Goal: Find specific page/section: Find specific page/section

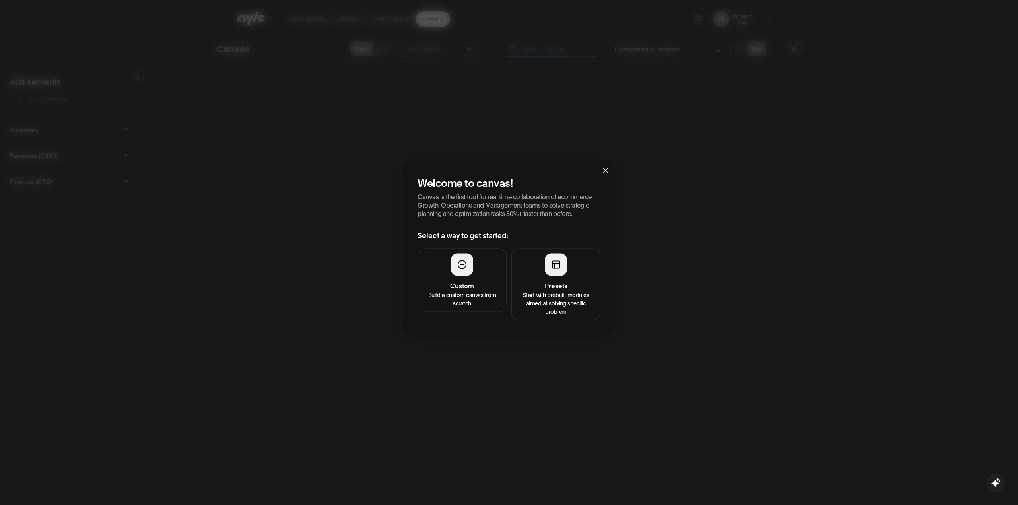
click at [458, 270] on div at bounding box center [462, 265] width 22 height 22
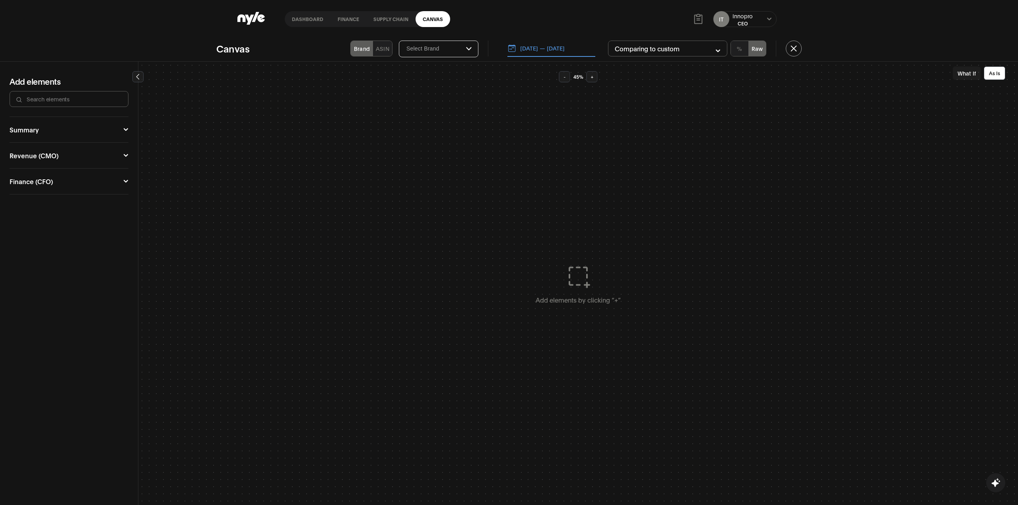
click at [31, 128] on div "Summary" at bounding box center [24, 129] width 29 height 6
click at [59, 180] on div "Revenue (CMO) Campaign Manager Ad Spend Goal Setting Funnel Performance Ad Sale…" at bounding box center [69, 187] width 119 height 26
click at [50, 186] on button "Revenue (CMO)" at bounding box center [69, 187] width 119 height 6
click at [44, 203] on div "Campaign Manager" at bounding box center [40, 201] width 60 height 6
drag, startPoint x: 37, startPoint y: 247, endPoint x: 70, endPoint y: 239, distance: 33.6
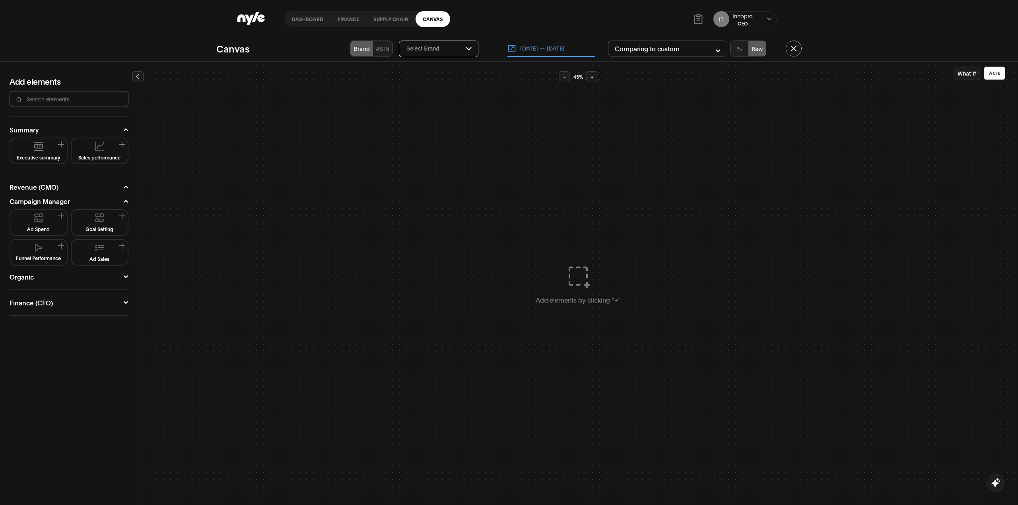
click at [39, 247] on img at bounding box center [38, 248] width 7 height 8
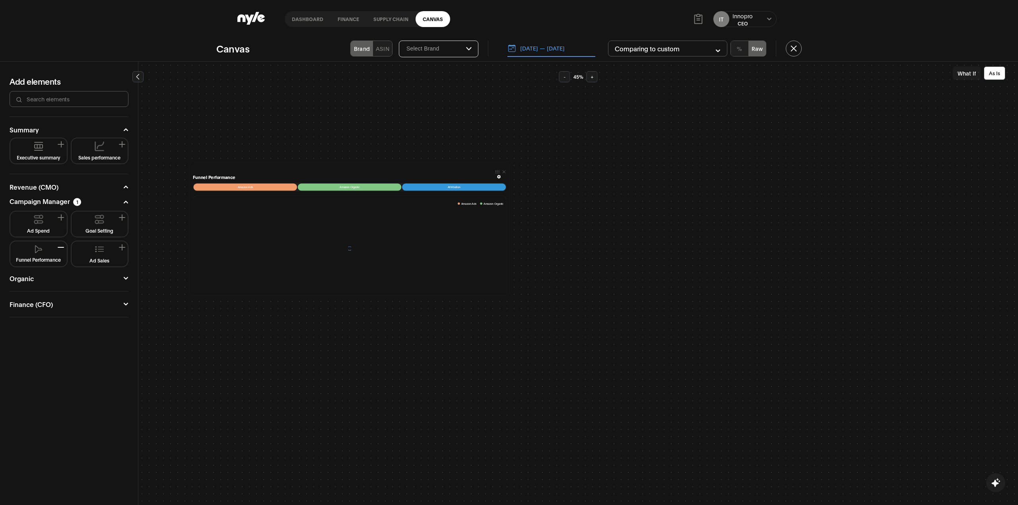
click at [105, 250] on button "Ad Sales" at bounding box center [100, 253] width 50 height 19
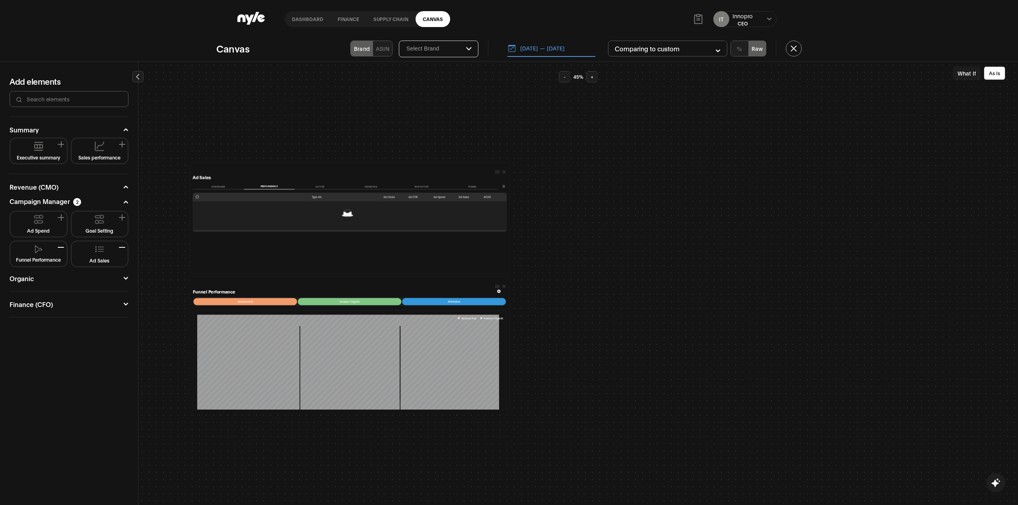
click at [960, 77] on button "What If" at bounding box center [967, 73] width 28 height 14
